Goal: Task Accomplishment & Management: Complete application form

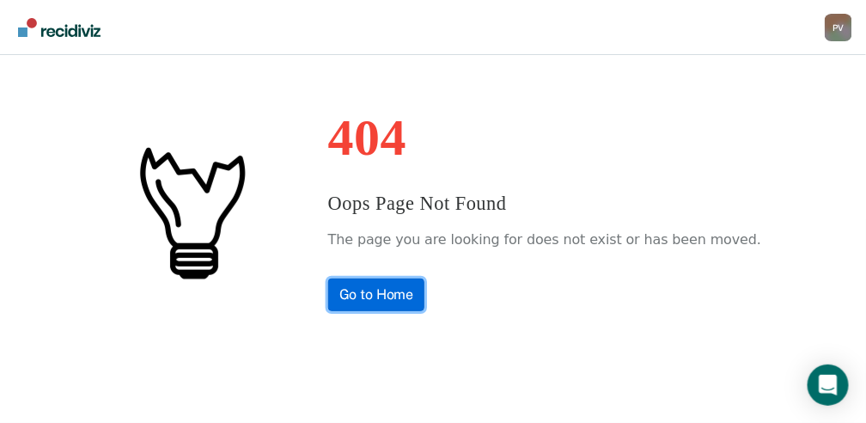
drag, startPoint x: 0, startPoint y: 0, endPoint x: 442, endPoint y: 291, distance: 528.9
click at [425, 291] on link "Go to Home" at bounding box center [376, 294] width 97 height 33
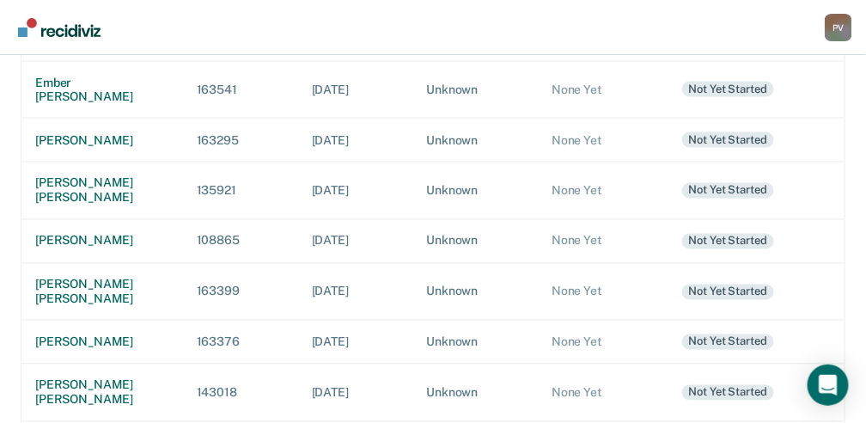
scroll to position [687, 0]
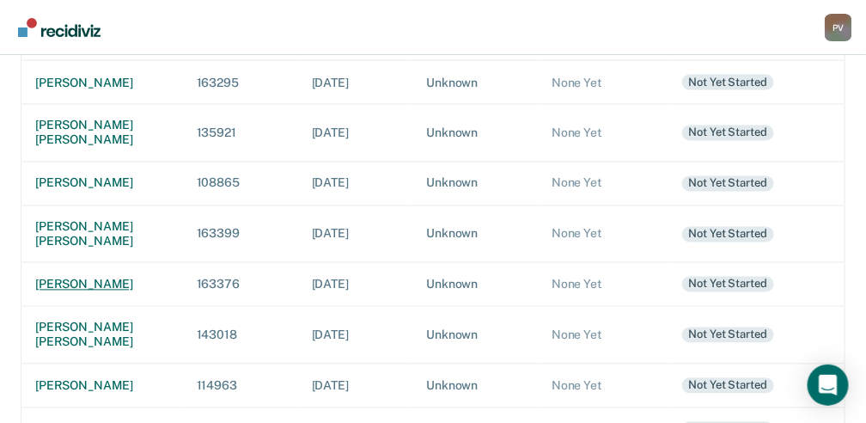
click at [88, 292] on div "[PERSON_NAME]" at bounding box center [102, 284] width 134 height 15
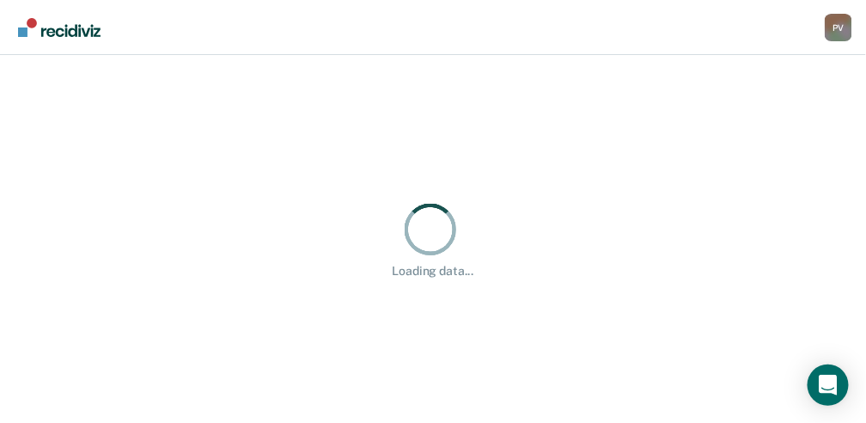
click at [88, 318] on div "Loading data..." at bounding box center [433, 239] width 866 height 368
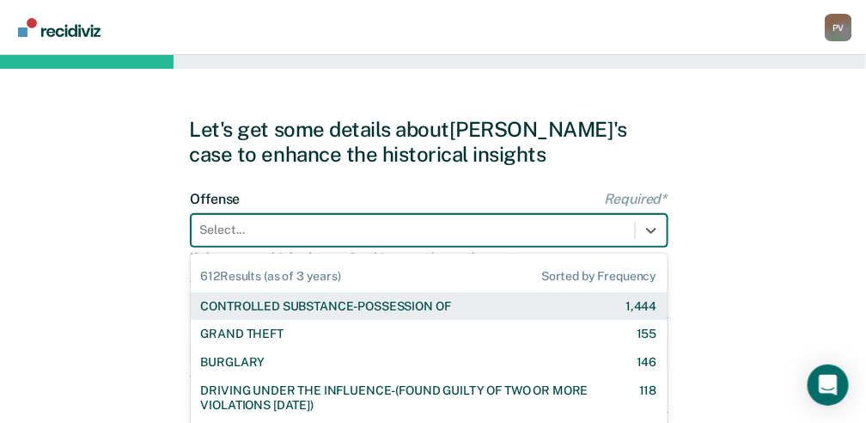
click at [263, 234] on div "612 results available. Use Up and Down to choose options, press Enter to select…" at bounding box center [429, 230] width 477 height 33
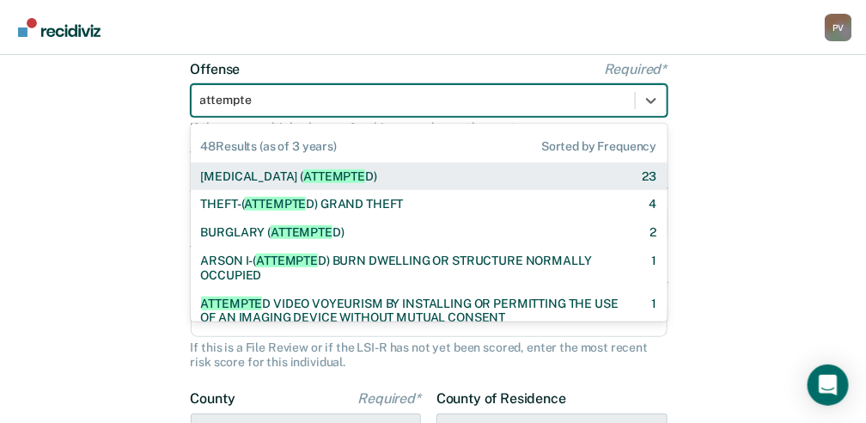
type input "attempted"
click at [319, 171] on span "ATTEMPTED" at bounding box center [338, 176] width 70 height 14
checkbox input "true"
click at [319, 171] on form "Offense Required* 48 results available for search term attempted. Use Up and Do…" at bounding box center [429, 318] width 477 height 515
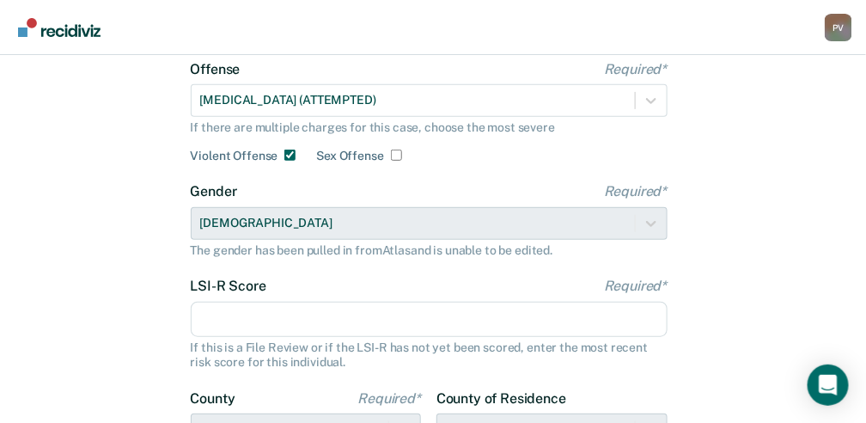
click at [478, 175] on form "Offense Required* [MEDICAL_DATA] (ATTEMPTED) If there are multiple charges for …" at bounding box center [429, 318] width 477 height 515
click at [266, 320] on input "LSI-R Score Required*" at bounding box center [429, 320] width 477 height 36
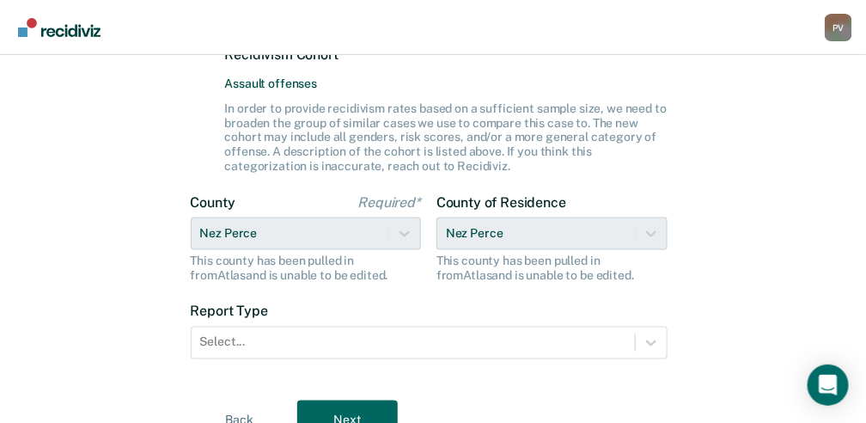
scroll to position [531, 0]
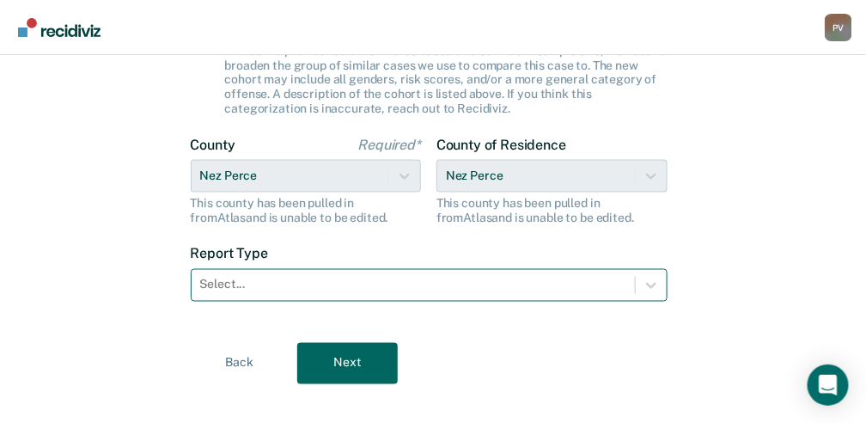
type input "34"
click at [271, 289] on div at bounding box center [413, 285] width 426 height 18
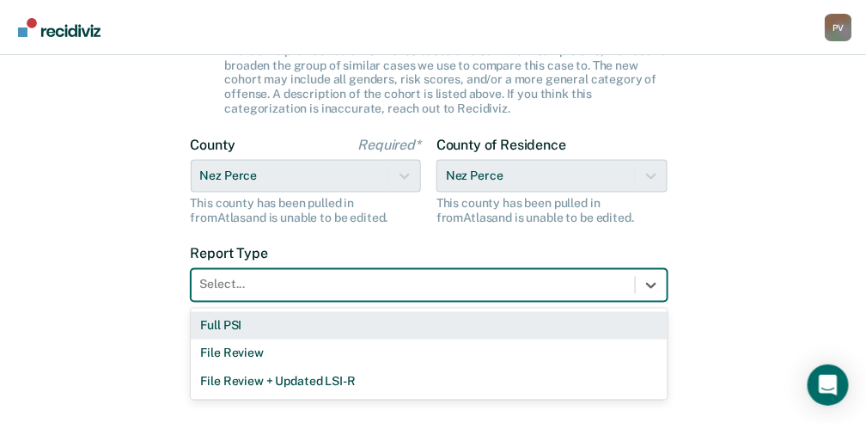
click at [251, 324] on div "Full PSI" at bounding box center [429, 326] width 477 height 28
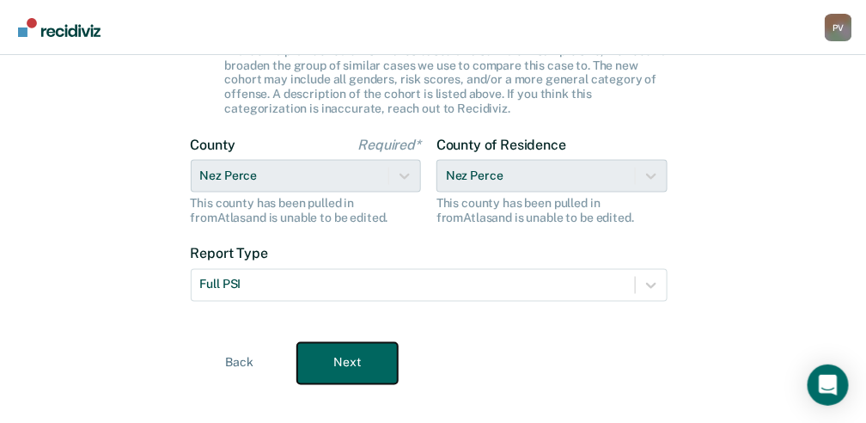
click at [355, 354] on button "Next" at bounding box center [347, 363] width 101 height 41
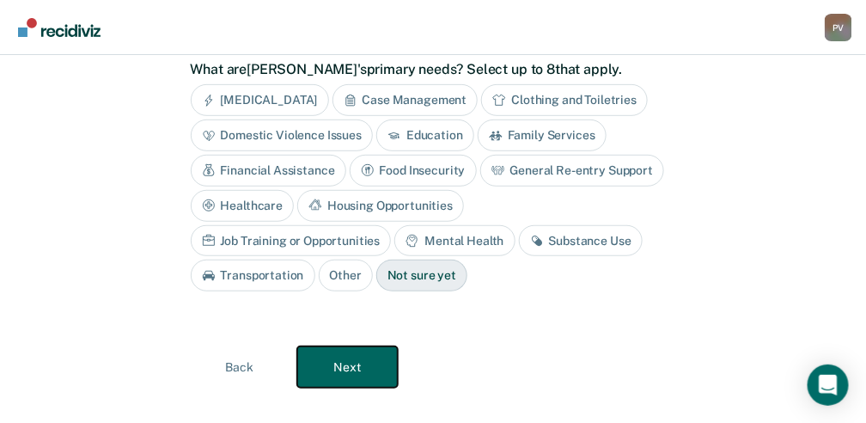
scroll to position [50, 0]
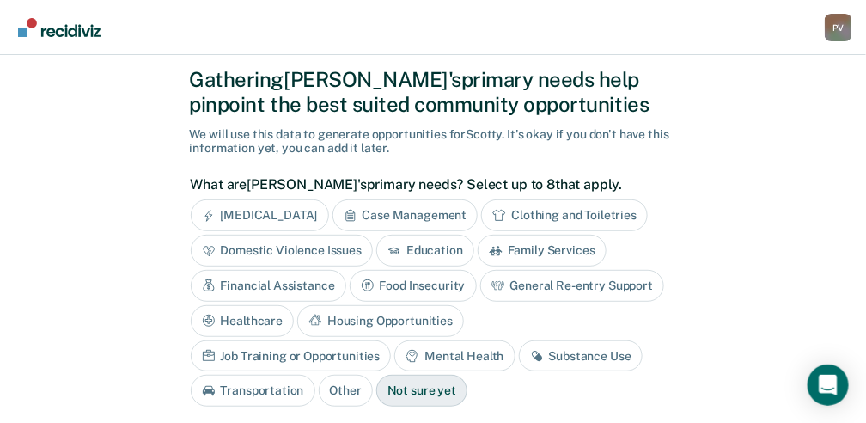
click at [341, 251] on div "Domestic Violence Issues" at bounding box center [282, 251] width 183 height 32
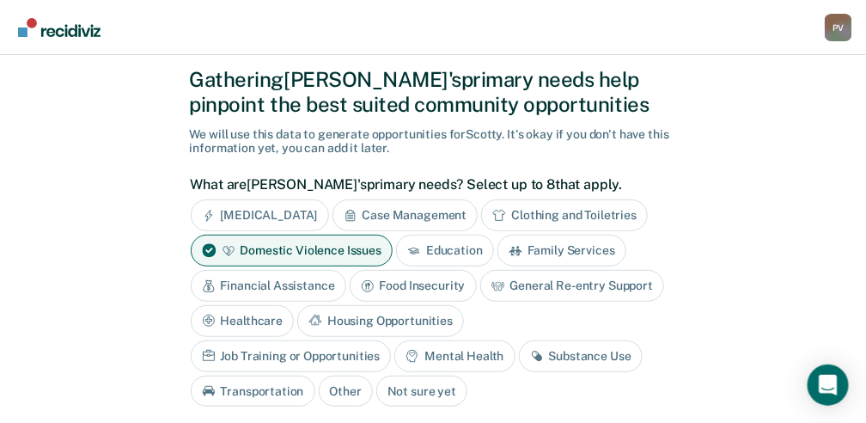
click at [373, 320] on div "Housing Opportunities" at bounding box center [380, 321] width 167 height 32
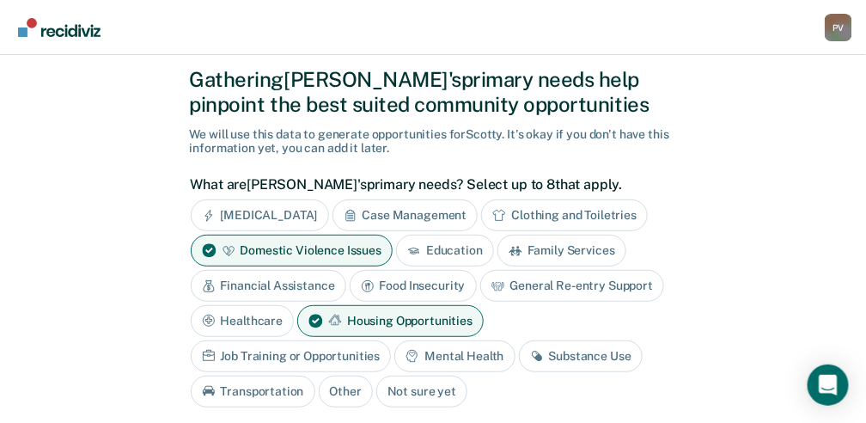
click at [302, 349] on div "Job Training or Opportunities" at bounding box center [291, 356] width 201 height 32
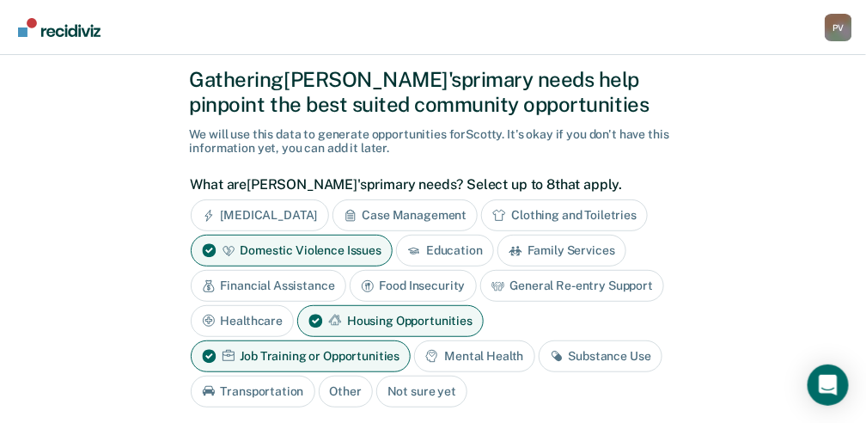
click at [546, 342] on div "Substance Use" at bounding box center [601, 356] width 124 height 32
click at [546, 342] on div "[MEDICAL_DATA] Case Management Clothing and Toiletries Domestic Violence Issues…" at bounding box center [429, 302] width 477 height 207
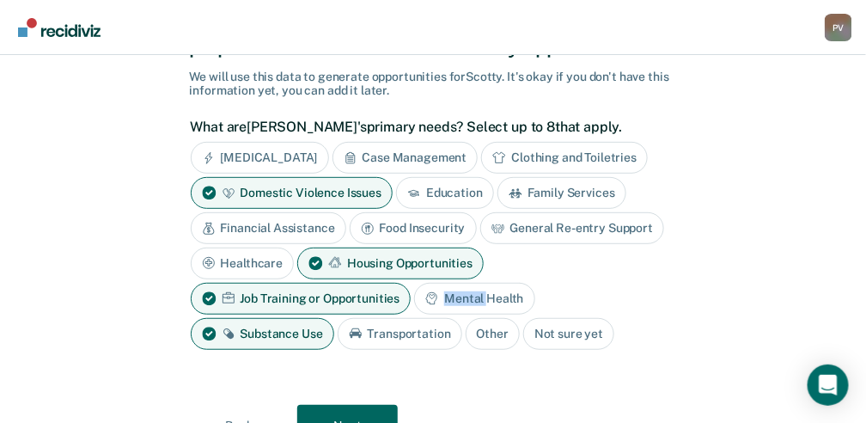
scroll to position [165, 0]
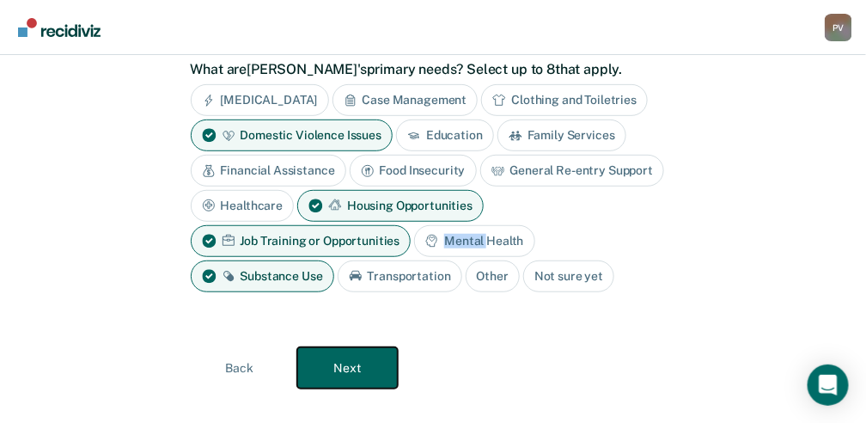
click at [370, 364] on button "Next" at bounding box center [347, 367] width 101 height 41
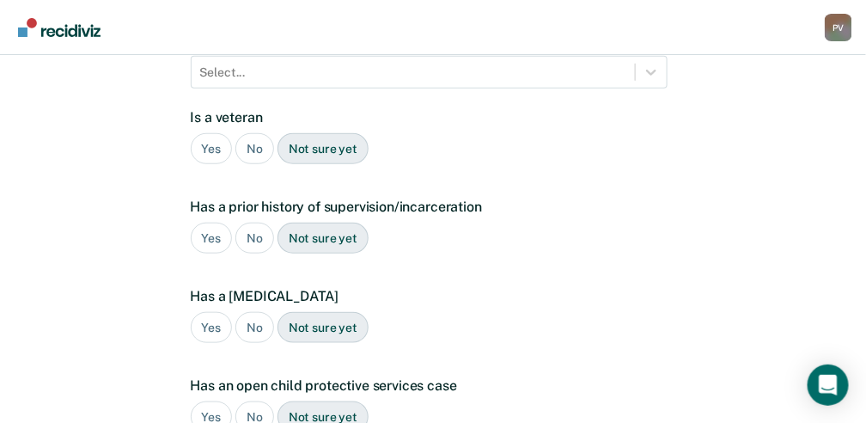
scroll to position [53, 0]
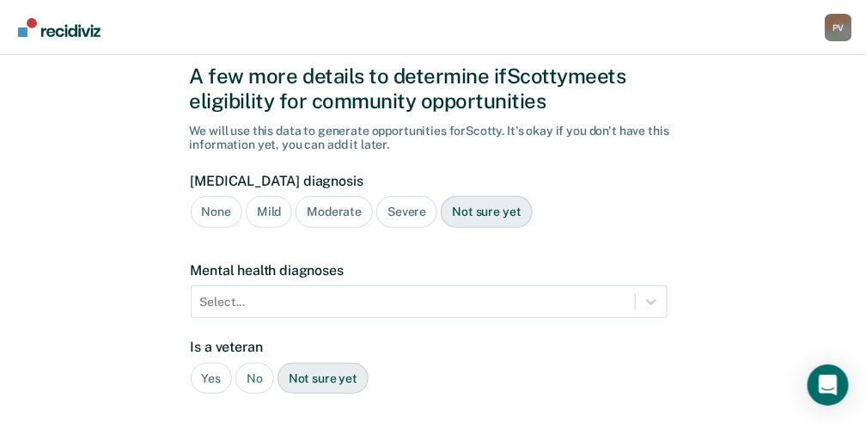
click at [496, 216] on div "Not sure yet" at bounding box center [486, 212] width 91 height 32
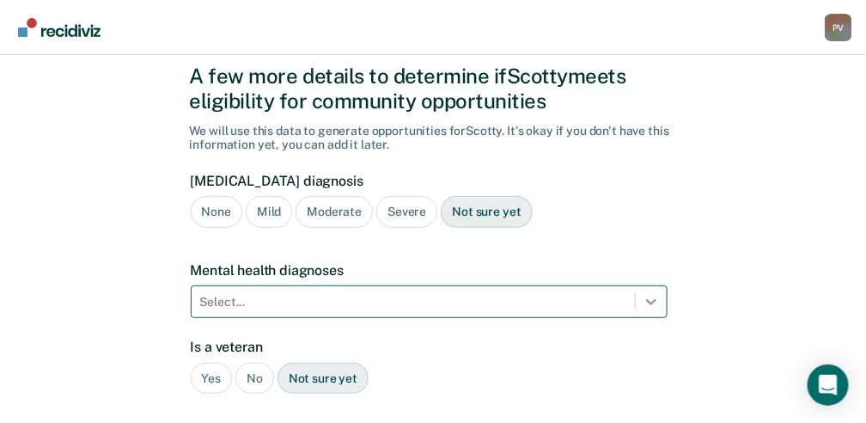
scroll to position [219, 0]
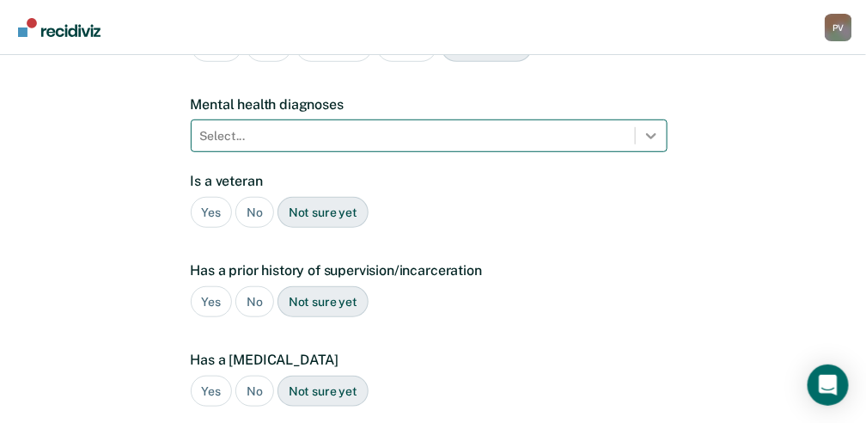
click at [643, 152] on div "Select..." at bounding box center [429, 135] width 477 height 33
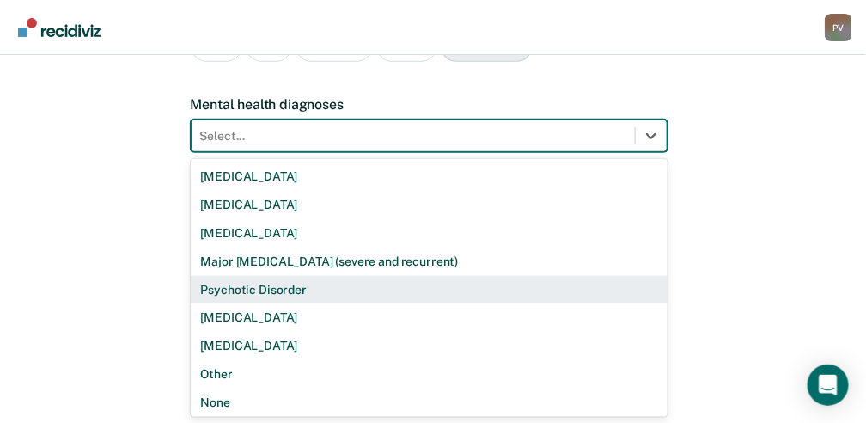
click at [719, 279] on div "A few more details to determine if [PERSON_NAME] meets eligibility for communit…" at bounding box center [433, 289] width 866 height 907
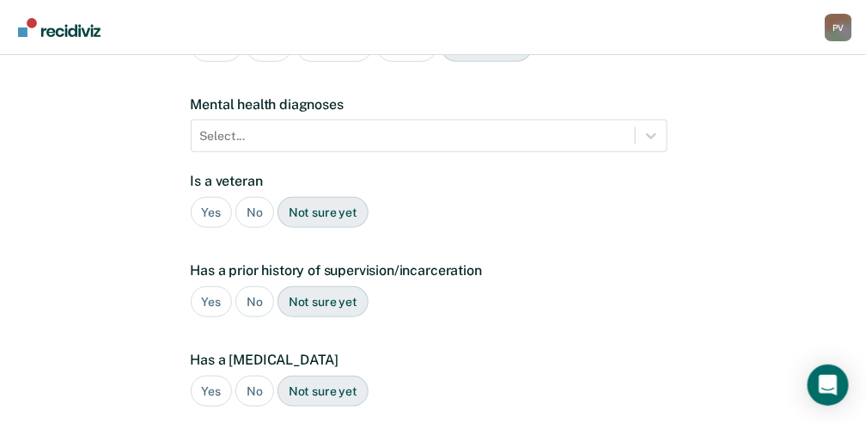
click at [258, 206] on div "No" at bounding box center [254, 213] width 39 height 32
click at [203, 296] on div "Yes" at bounding box center [212, 302] width 42 height 32
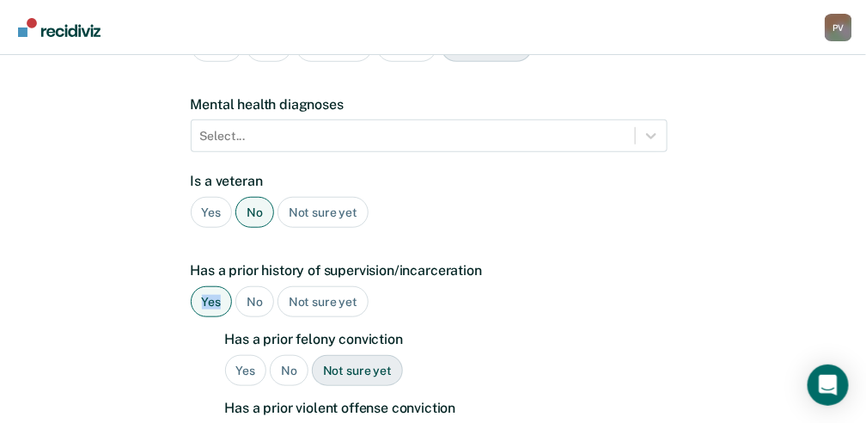
click at [203, 296] on div "Yes" at bounding box center [212, 302] width 42 height 32
drag, startPoint x: 203, startPoint y: 296, endPoint x: 257, endPoint y: 358, distance: 82.2
click at [257, 358] on div "Yes" at bounding box center [246, 371] width 42 height 32
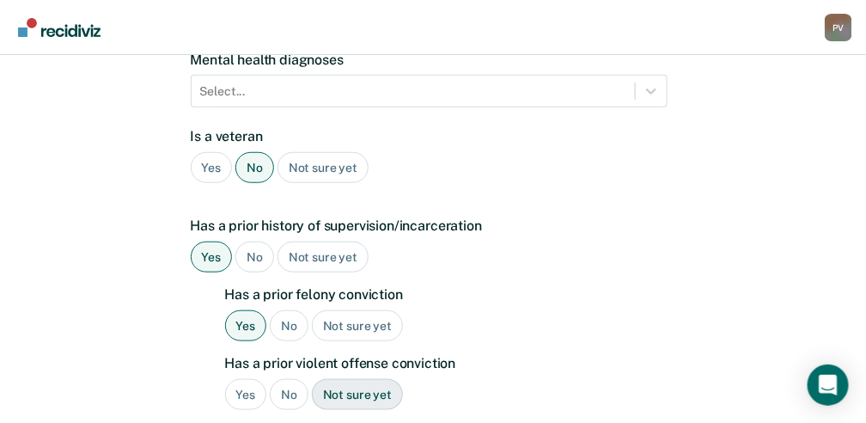
scroll to position [333, 0]
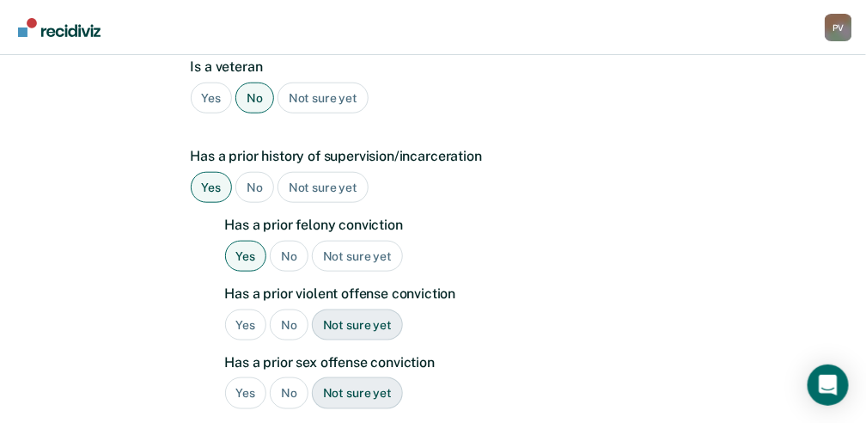
click at [259, 321] on div "Yes" at bounding box center [246, 325] width 42 height 32
click at [298, 389] on div "No" at bounding box center [289, 393] width 39 height 32
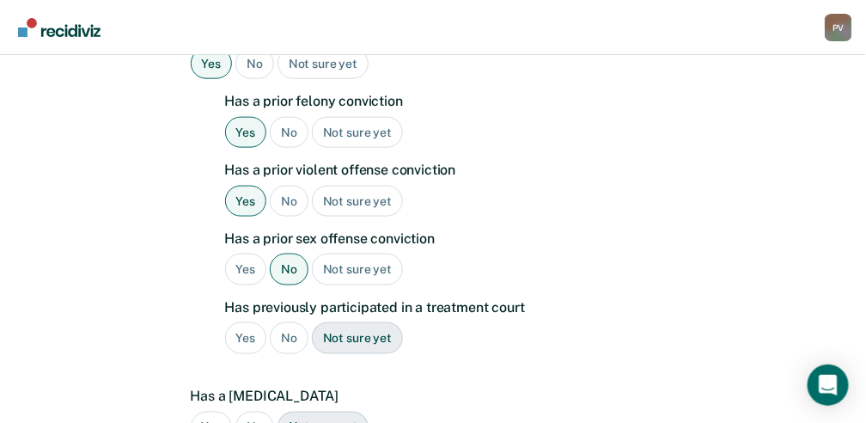
scroll to position [505, 0]
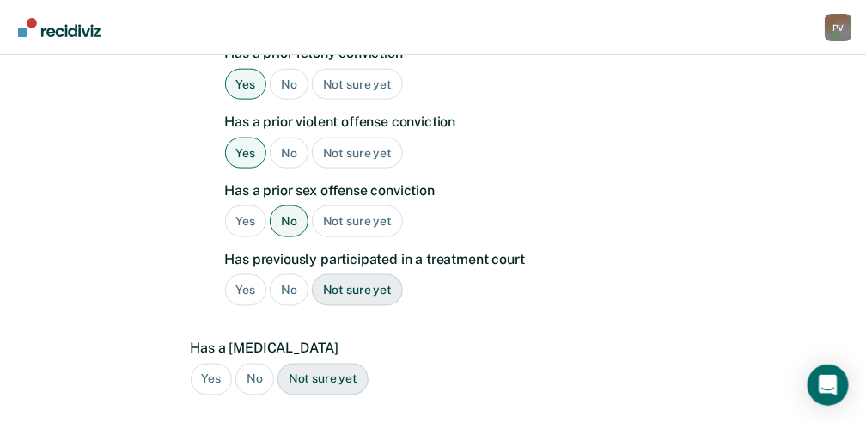
click at [283, 281] on div "No" at bounding box center [289, 290] width 39 height 32
click at [319, 364] on div "Not sure yet" at bounding box center [322, 379] width 91 height 32
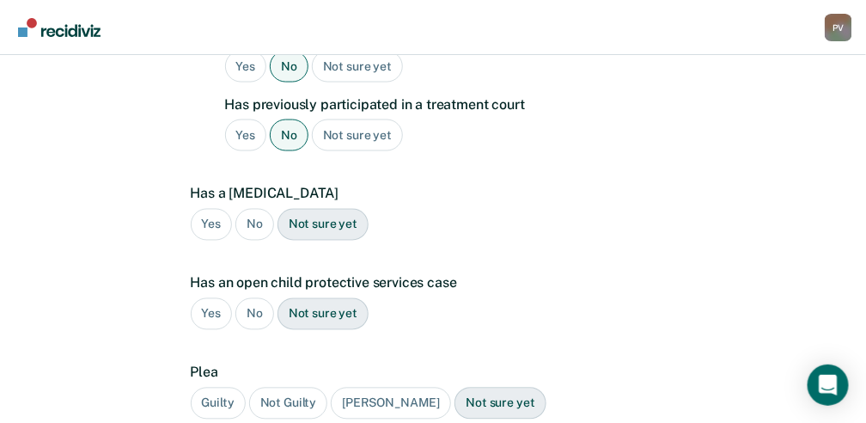
scroll to position [734, 0]
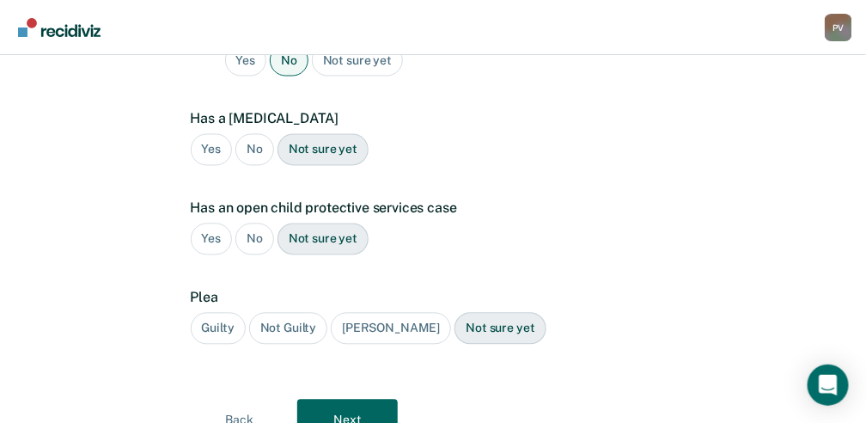
click at [331, 240] on div "Not sure yet" at bounding box center [322, 239] width 91 height 32
click at [210, 328] on div "Guilty" at bounding box center [218, 329] width 55 height 32
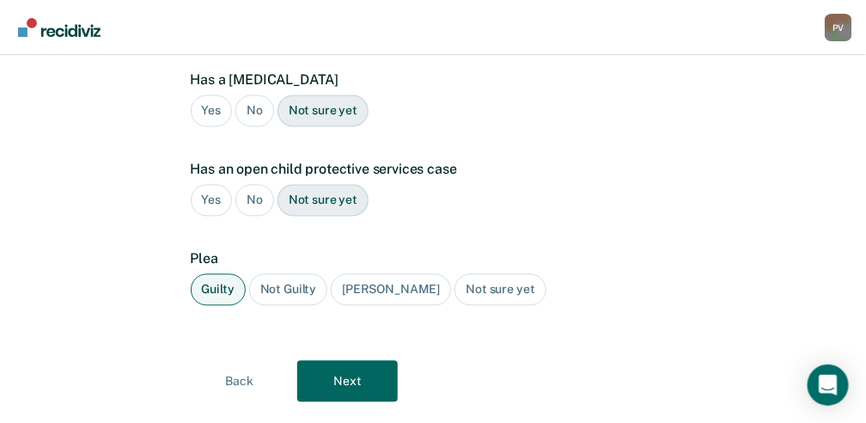
scroll to position [806, 0]
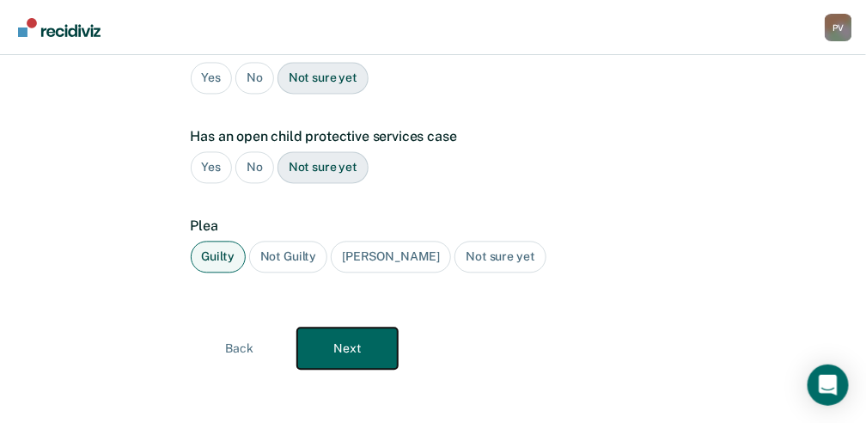
click at [355, 341] on button "Next" at bounding box center [347, 348] width 101 height 41
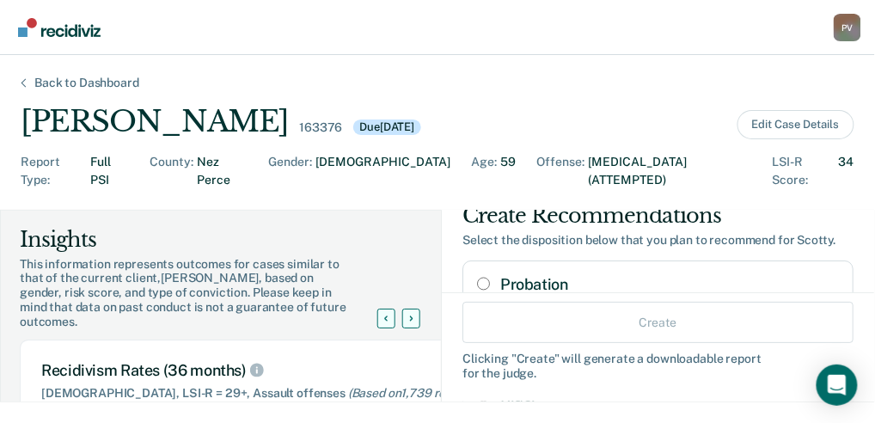
scroll to position [57, 0]
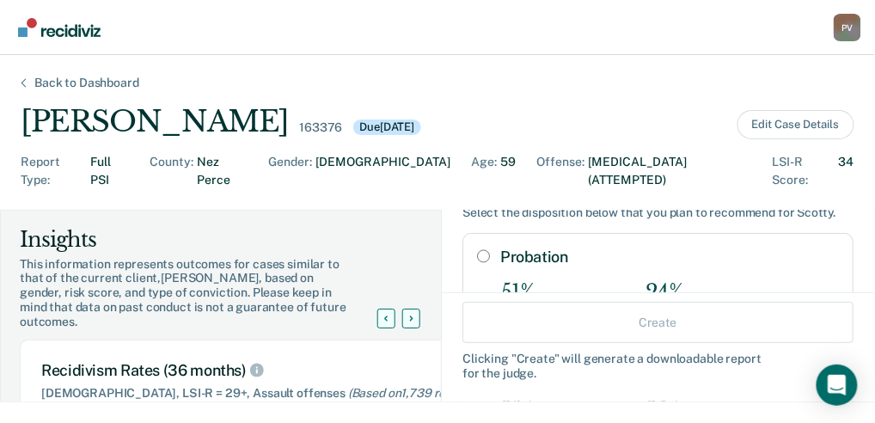
click at [477, 249] on input "Probation" at bounding box center [483, 256] width 13 height 14
radio input "true"
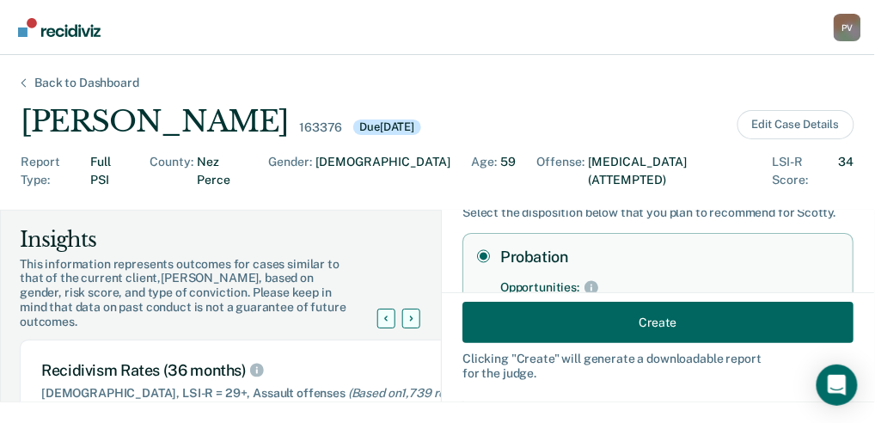
click at [477, 249] on input "Probation" at bounding box center [483, 256] width 13 height 14
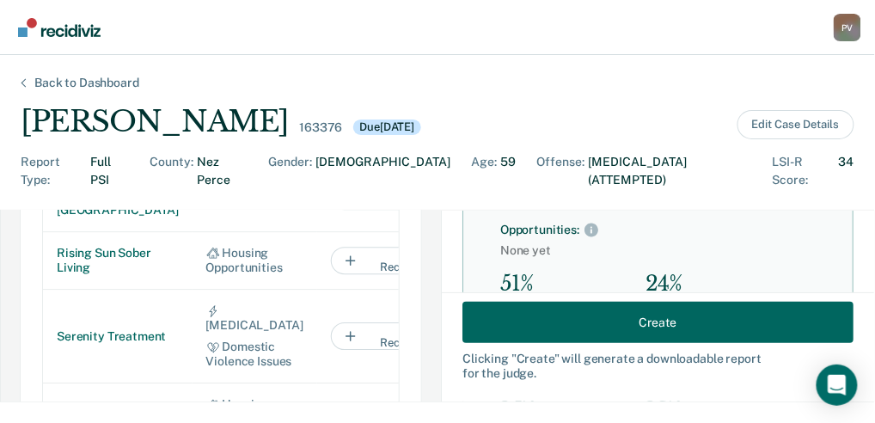
scroll to position [1088, 0]
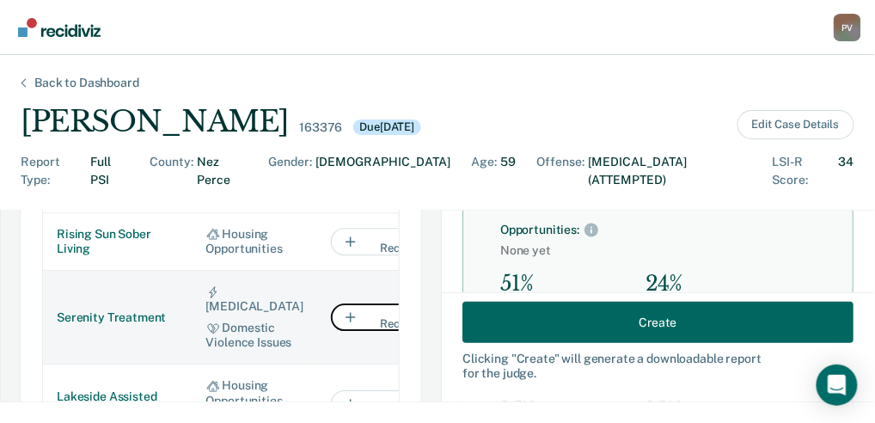
click at [332, 322] on button "Add to Recommendation" at bounding box center [417, 316] width 172 height 27
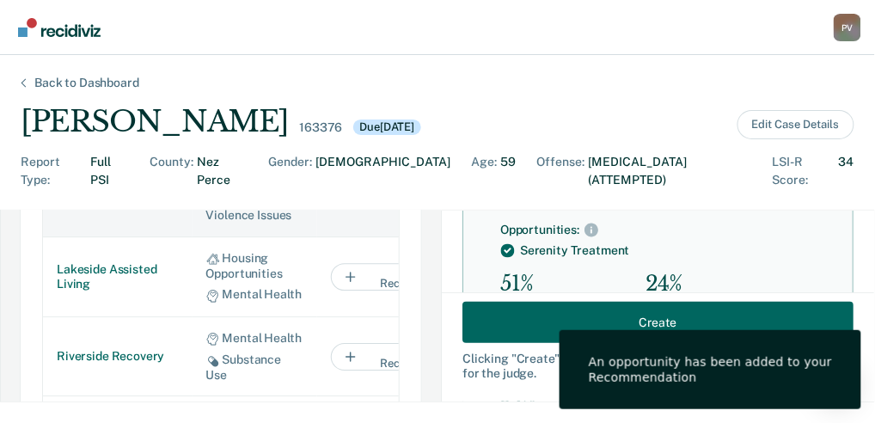
scroll to position [172, 0]
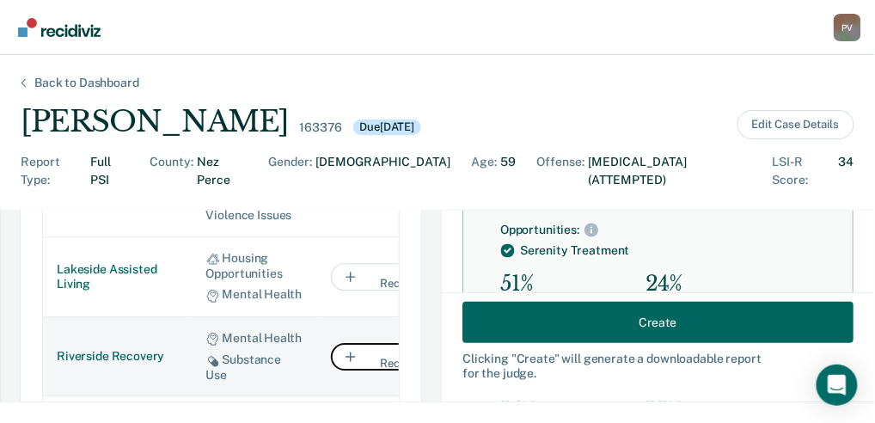
click at [331, 352] on button "Add to Recommendation" at bounding box center [417, 356] width 172 height 27
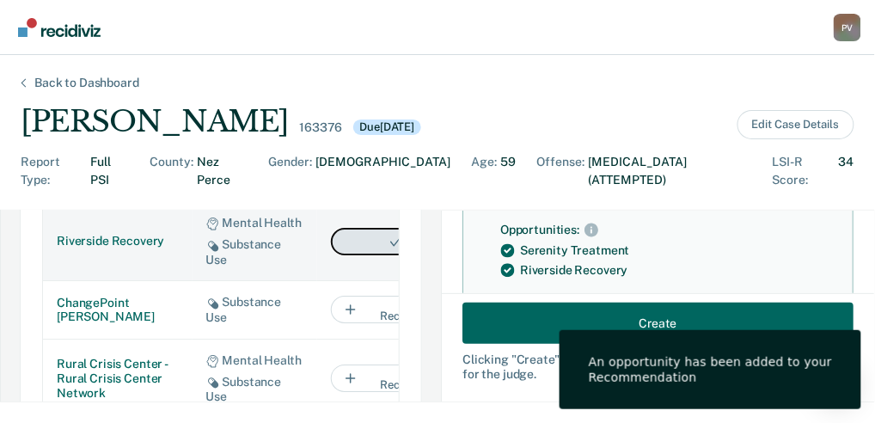
scroll to position [1259, 0]
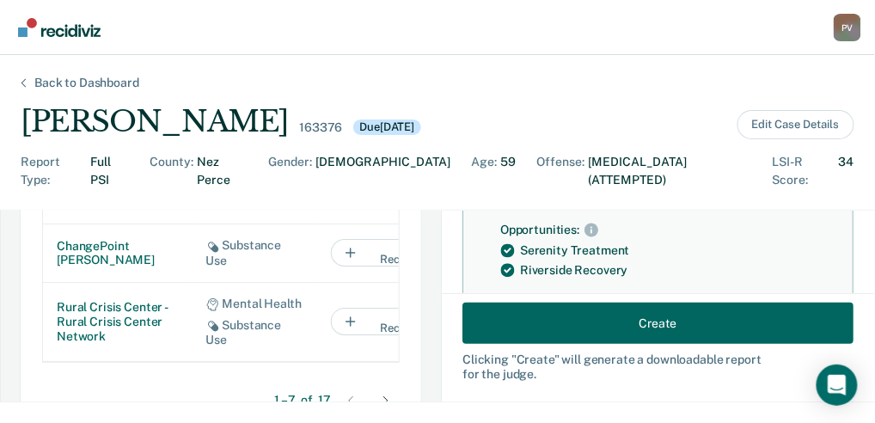
click at [383, 396] on icon at bounding box center [385, 400] width 5 height 9
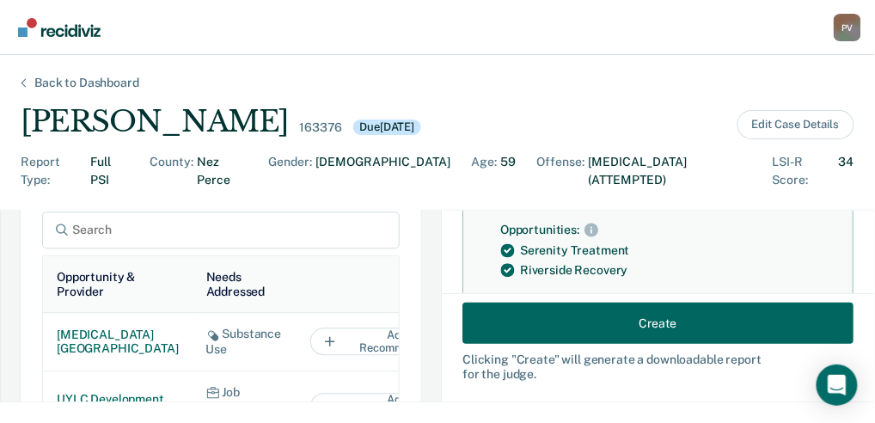
scroll to position [57, 0]
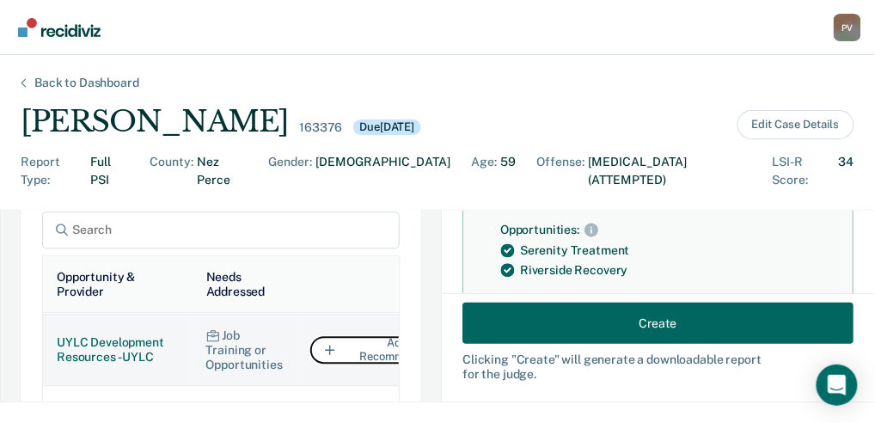
click at [338, 361] on button "Add to Recommendation" at bounding box center [396, 349] width 172 height 27
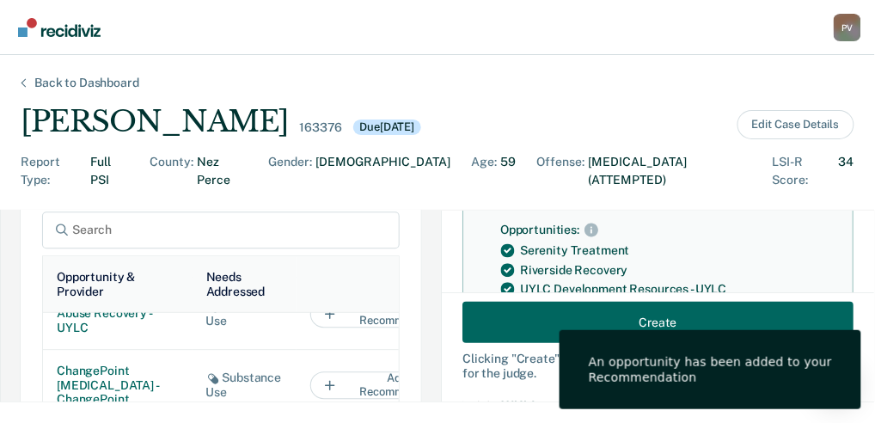
scroll to position [172, 0]
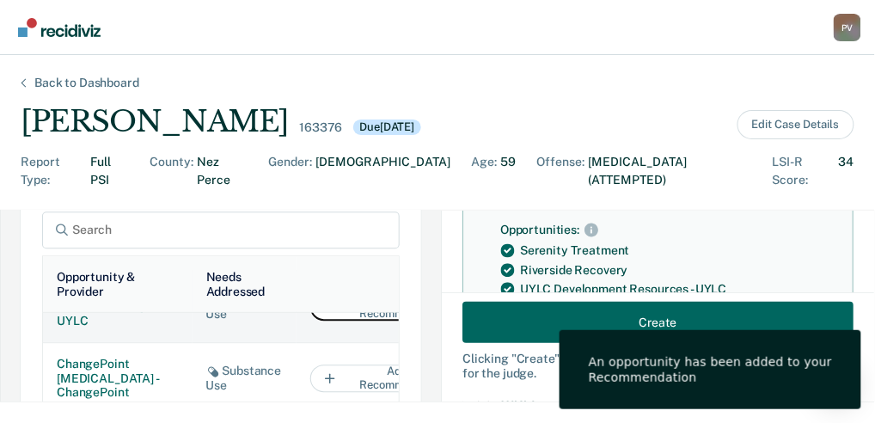
click at [349, 320] on button "Add to Recommendation" at bounding box center [396, 306] width 172 height 27
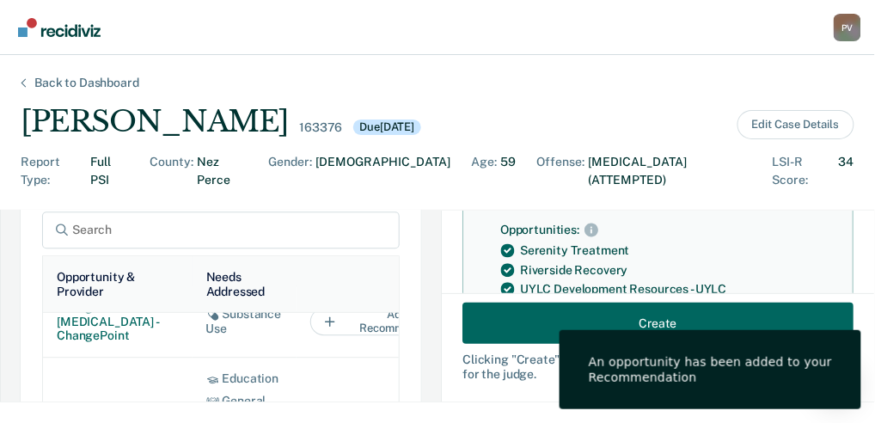
scroll to position [286, 0]
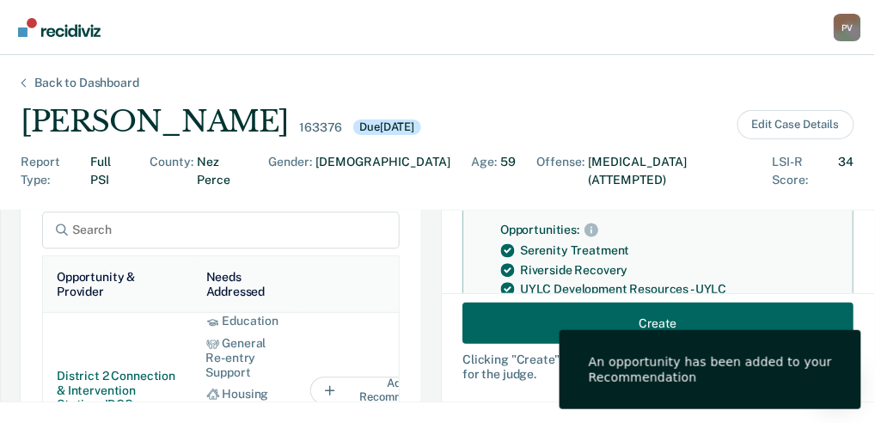
click at [320, 277] on button "Add to Recommendation" at bounding box center [396, 263] width 172 height 27
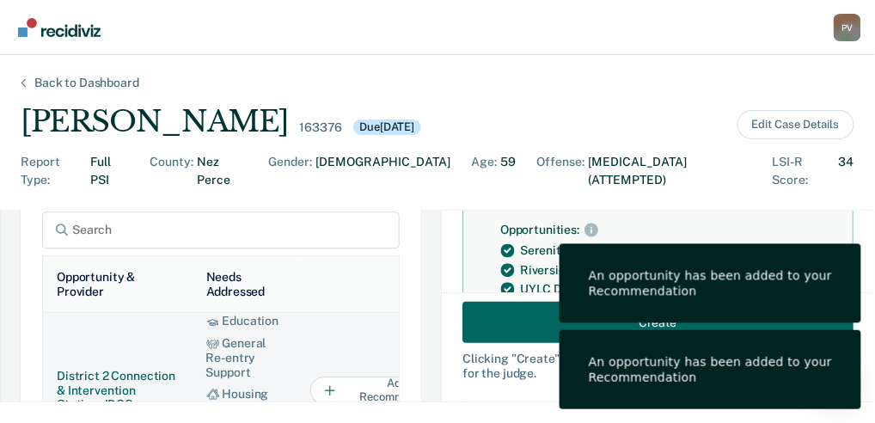
scroll to position [400, 0]
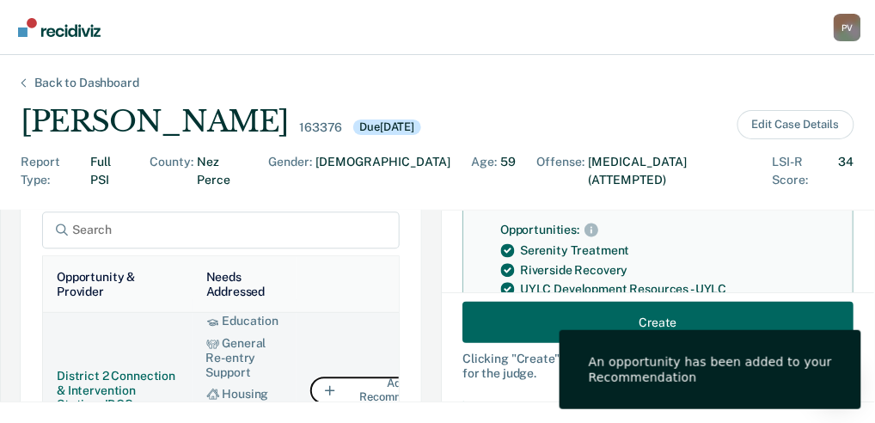
click at [319, 376] on button "Add to Recommendation" at bounding box center [396, 389] width 172 height 27
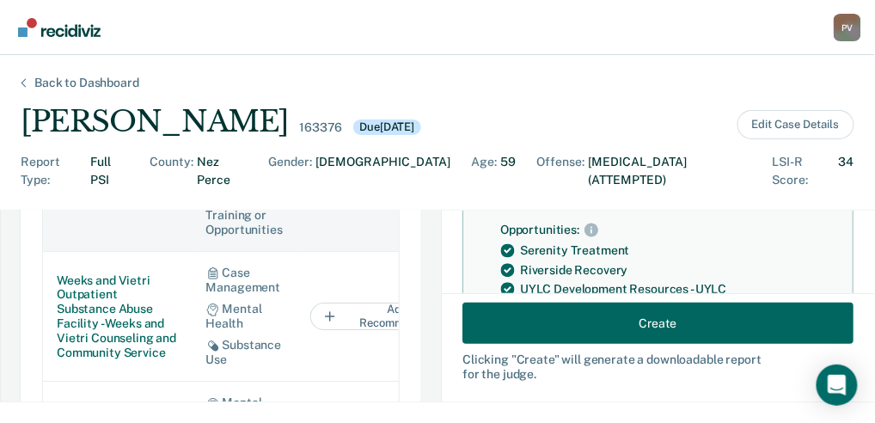
scroll to position [1203, 0]
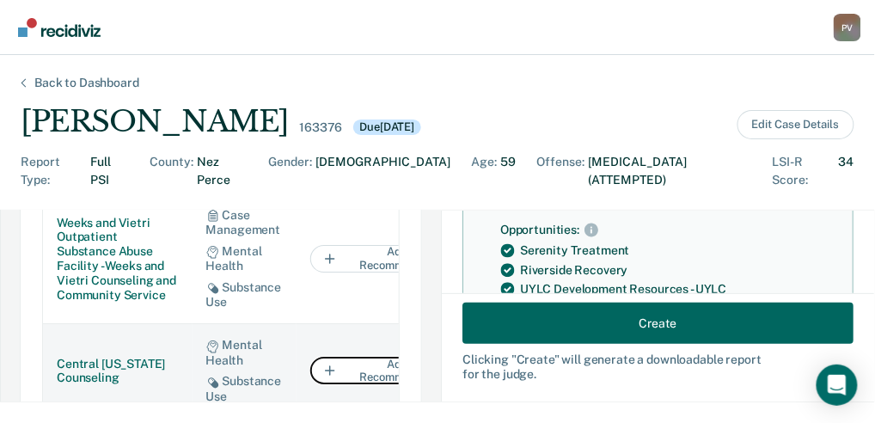
click at [316, 357] on button "Add to Recommendation" at bounding box center [396, 370] width 172 height 27
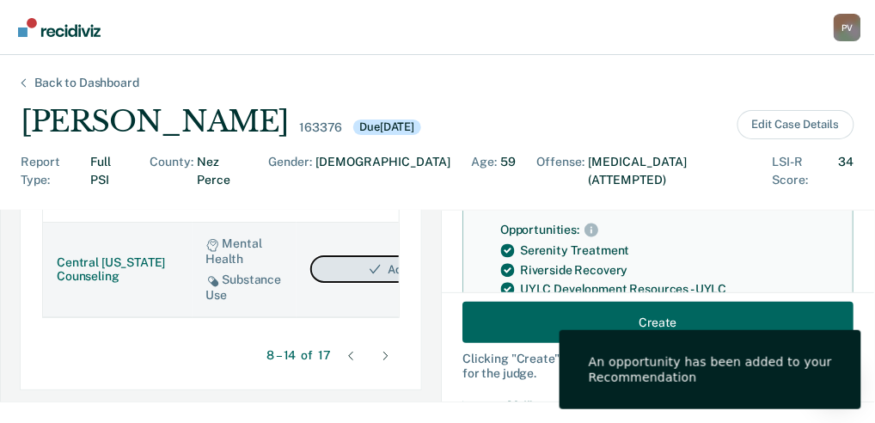
scroll to position [1317, 0]
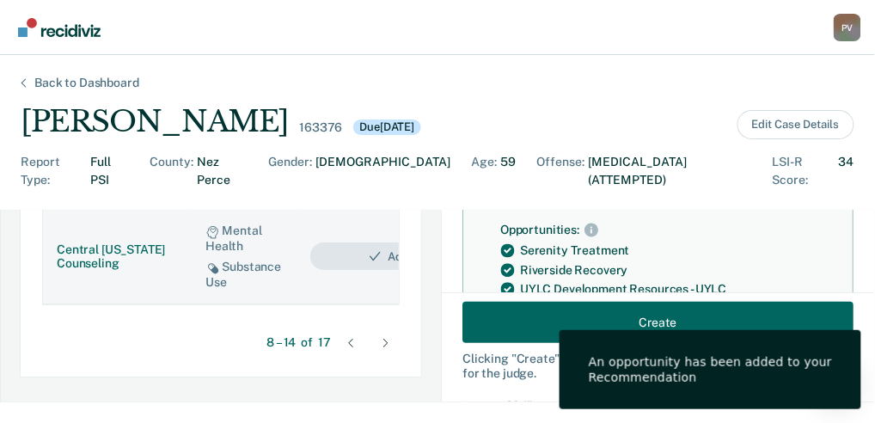
click at [383, 338] on icon at bounding box center [385, 342] width 5 height 9
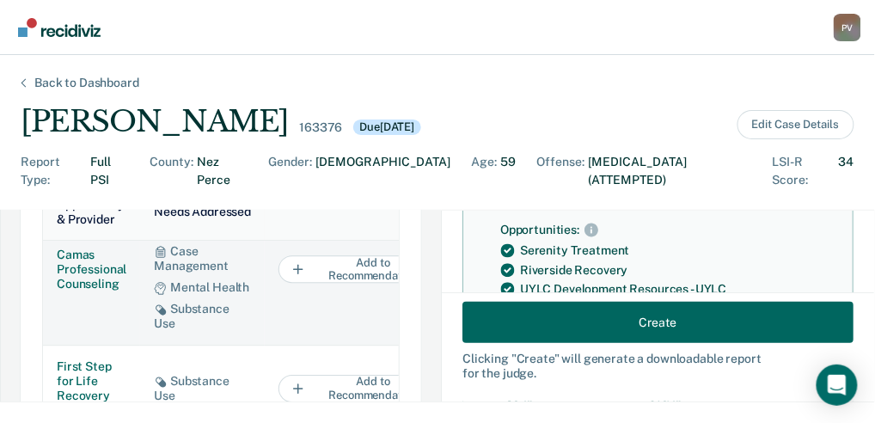
scroll to position [1008, 0]
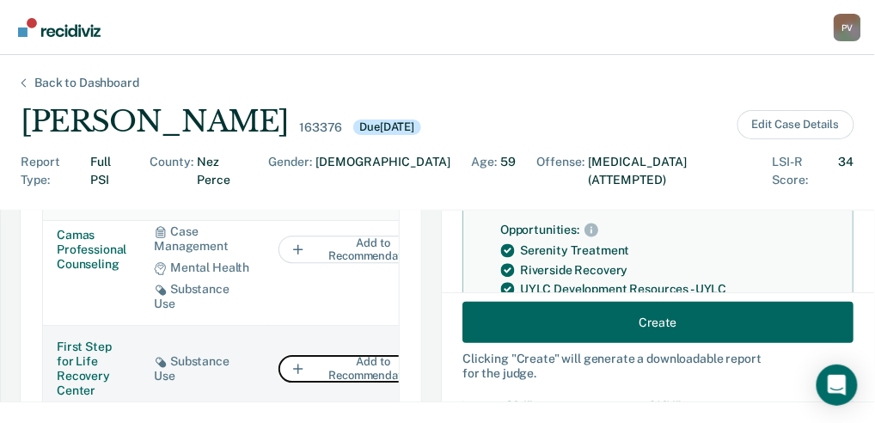
click at [326, 355] on button "Add to Recommendation" at bounding box center [364, 368] width 172 height 27
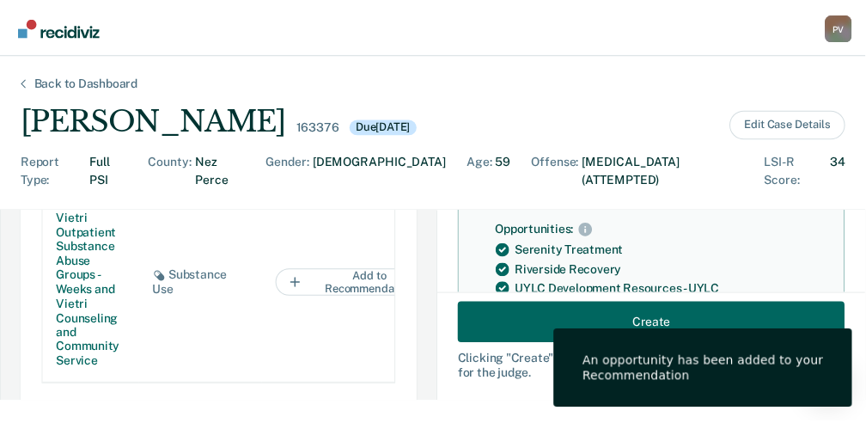
scroll to position [1295, 0]
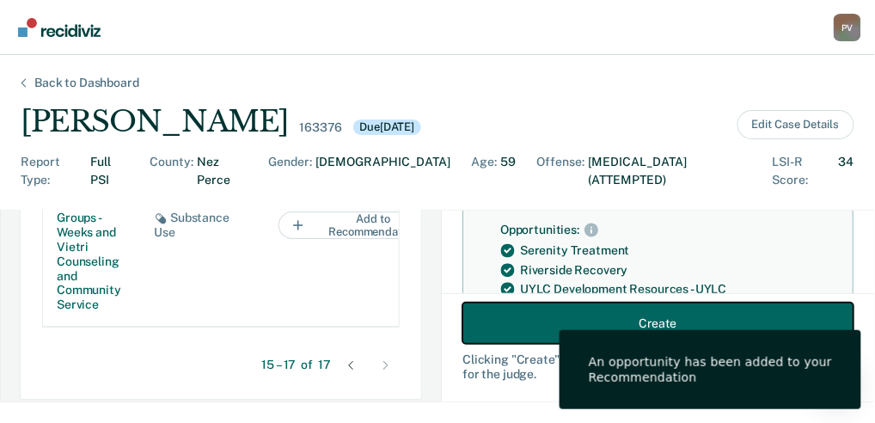
click at [527, 314] on button "Create" at bounding box center [657, 322] width 391 height 41
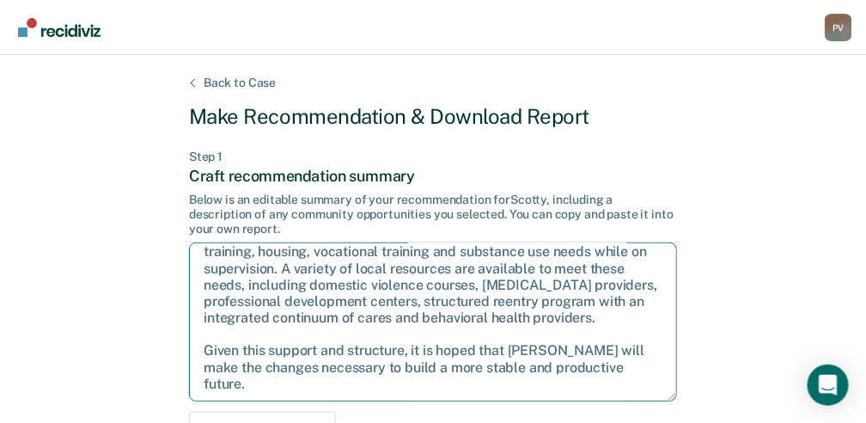
scroll to position [114, 0]
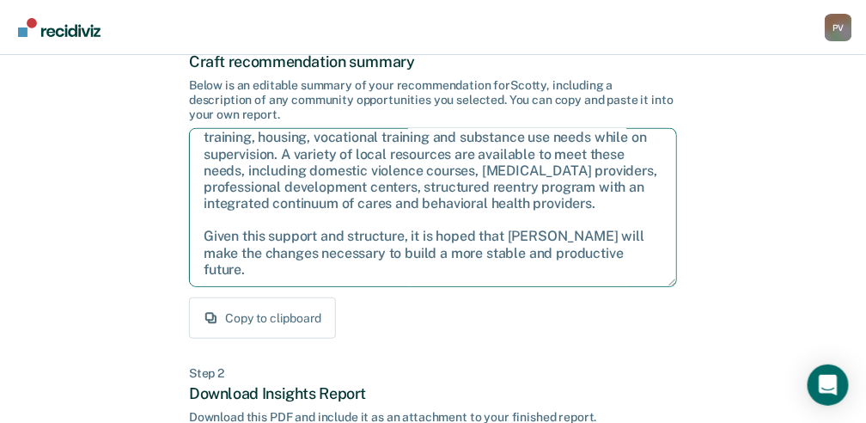
drag, startPoint x: 201, startPoint y: 265, endPoint x: 629, endPoint y: 274, distance: 427.9
click at [629, 274] on textarea "After careful consideration of the details of this case, it is recommended that…" at bounding box center [433, 207] width 488 height 159
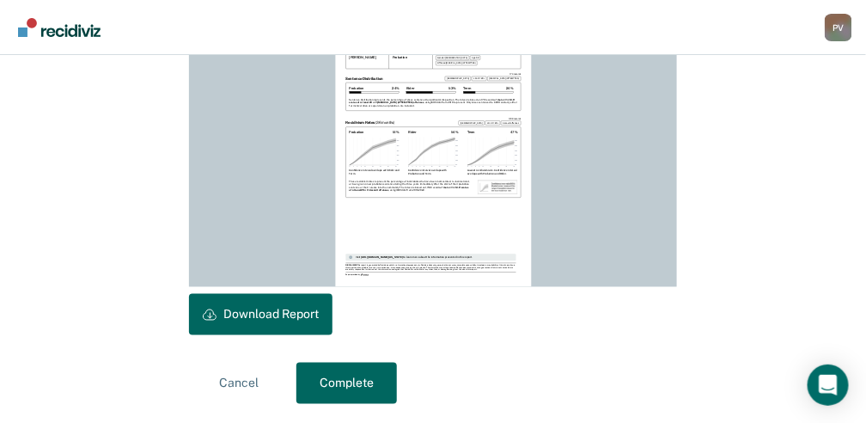
scroll to position [557, 0]
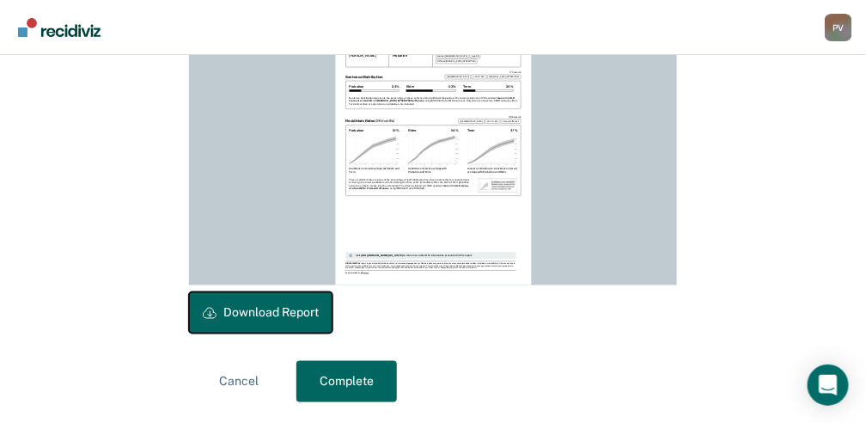
click at [239, 307] on button "Download Report" at bounding box center [260, 312] width 143 height 41
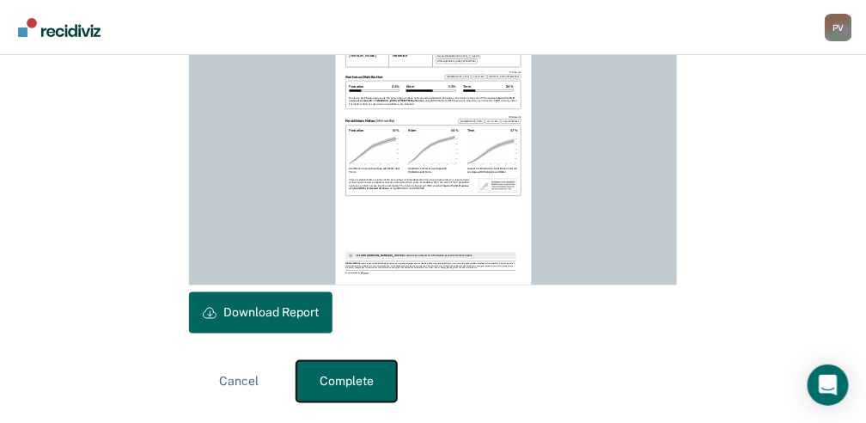
click at [346, 376] on button "Complete" at bounding box center [346, 381] width 101 height 41
